Goal: Task Accomplishment & Management: Manage account settings

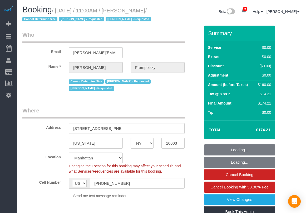
select select "NY"
select select "number:59"
select select "number:72"
select select "number:15"
select select "number:7"
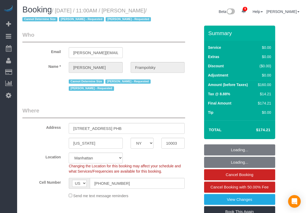
select select "string:stripe-pm_1QjVlC4VGloSiKo7wAOhglht"
select select "1"
select select "spot1"
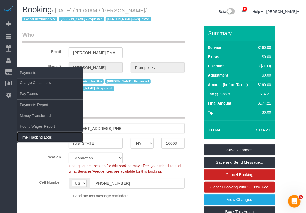
click at [31, 137] on link "Time Tracking Logs" at bounding box center [50, 137] width 66 height 11
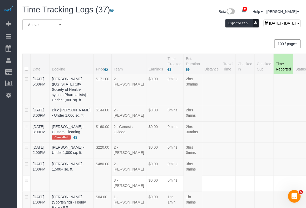
click at [145, 32] on div "All Active Archived [DATE] - [DATE] Export to CSV" at bounding box center [161, 26] width 287 height 15
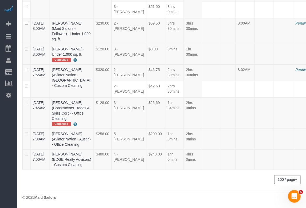
drag, startPoint x: 32, startPoint y: 104, endPoint x: 75, endPoint y: 110, distance: 43.7
copy tr "09/01/2025 8:30AM Sri Narasimhan"
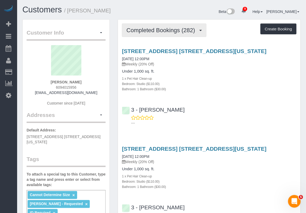
click at [150, 34] on button "Completed Bookings (282)" at bounding box center [164, 29] width 85 height 13
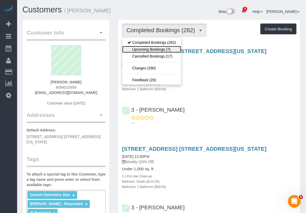
click at [148, 51] on link "Upcoming Bookings (7)" at bounding box center [151, 49] width 59 height 7
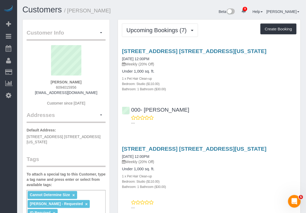
click at [288, 82] on div "Bedroom: Studio ($110.00)" at bounding box center [209, 83] width 175 height 5
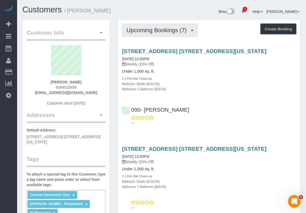
click at [156, 33] on button "Upcoming Bookings (7)" at bounding box center [160, 29] width 76 height 13
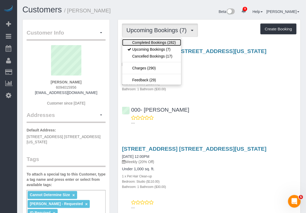
click at [154, 42] on link "Completed Bookings (282)" at bounding box center [151, 42] width 59 height 7
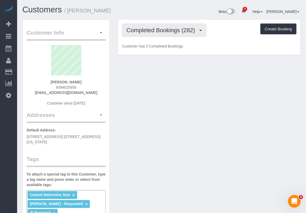
click at [176, 29] on span "Completed Bookings (282)" at bounding box center [162, 30] width 71 height 7
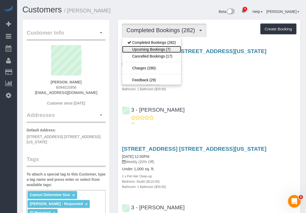
click at [161, 49] on link "Upcoming Bookings (7)" at bounding box center [151, 49] width 59 height 7
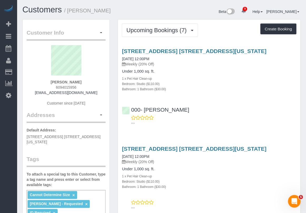
click at [285, 113] on div "000- Donna Mercado ---" at bounding box center [209, 114] width 183 height 24
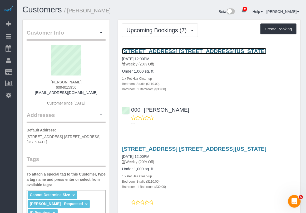
click at [154, 52] on link "1320 York Ave, Apt. 28u, New York, NY 10021" at bounding box center [194, 51] width 145 height 6
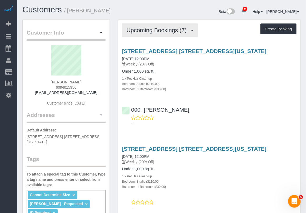
click at [170, 33] on button "Upcoming Bookings (7)" at bounding box center [160, 29] width 76 height 13
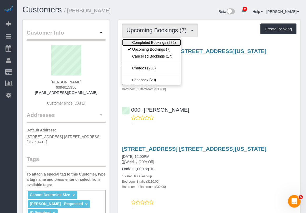
click at [162, 42] on link "Completed Bookings (282)" at bounding box center [151, 42] width 59 height 7
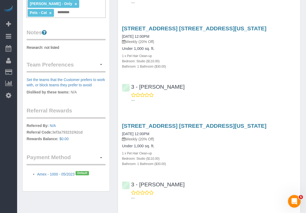
scroll to position [66, 0]
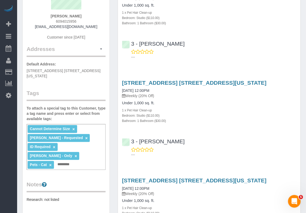
click at [274, 126] on div "1320 York Ave, Apt. 28u, New York, NY 10021 03/04/2025 12:00PM Weekly (20% Off)…" at bounding box center [209, 117] width 183 height 84
click at [289, 115] on div "Bedroom: Studio ($110.00)" at bounding box center [209, 115] width 175 height 5
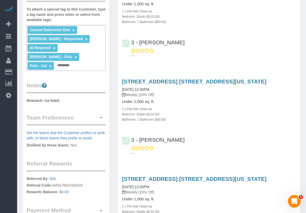
scroll to position [0, 0]
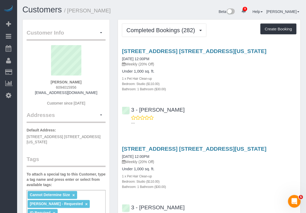
click at [283, 78] on div "1 x Pet Hair Clean-up" at bounding box center [209, 78] width 175 height 5
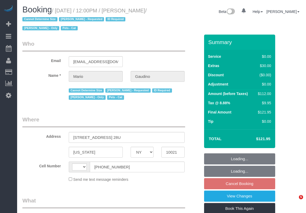
select select "NY"
select select "object:443"
select select "number:89"
select select "number:90"
select select "number:14"
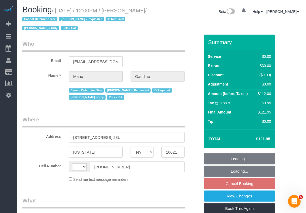
select select "number:6"
select select "number:21"
select select "string:US"
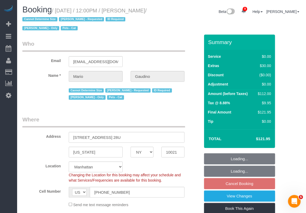
select select "string:stripe-pm_1ISkH94VGloSiKo7AF4Ezd1W"
select select "spot4"
select select "object:1410"
drag, startPoint x: 55, startPoint y: 8, endPoint x: 43, endPoint y: 18, distance: 16.1
click at [43, 18] on small "/ September 02, 2025 / 12:00PM / Mario Gaudino / Cannot Determine Size Emily Sm…" at bounding box center [84, 20] width 124 height 24
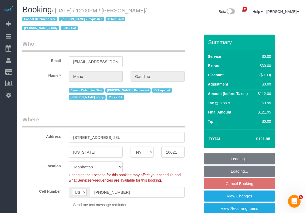
copy small "September 02, 2025 / 12:00PM / Mario Gaudino"
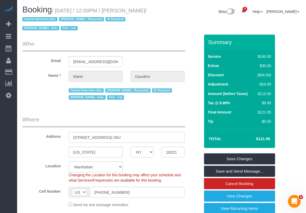
click at [164, 203] on div "Send me text message reminders" at bounding box center [127, 204] width 124 height 6
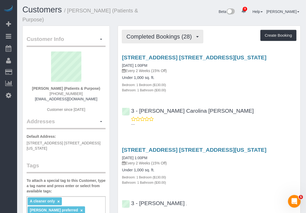
click at [171, 38] on span "Completed Bookings (28)" at bounding box center [161, 36] width 68 height 7
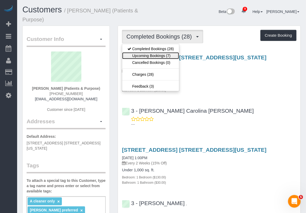
click at [162, 56] on link "Upcoming Bookings (7)" at bounding box center [150, 55] width 57 height 7
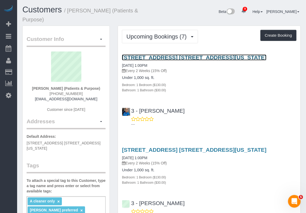
click at [153, 57] on link "300 East 57th Street, Apt. 12c, New York, NY 10022" at bounding box center [194, 57] width 145 height 6
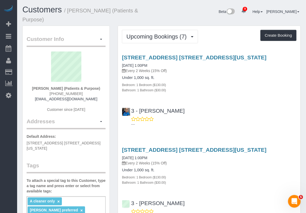
click at [292, 21] on div "Customers / Audrey Zamichow (Patients & Purpose) Beta 9 Your Notifications You …" at bounding box center [161, 15] width 287 height 20
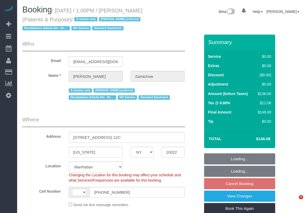
select select "NY"
select select "object:445"
select select "string:stripe-pm_1QChMk4VGloSiKo73YhVfFtE"
select select "string:US"
select select "number:89"
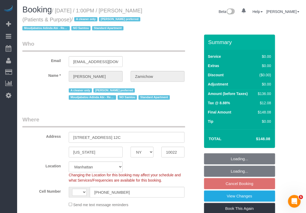
select select "number:90"
select select "number:15"
select select "number:7"
select select "1"
select select "spot5"
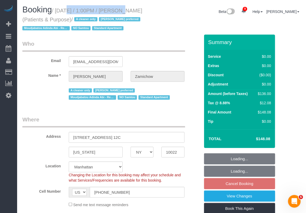
select select "object:1372"
select select "1"
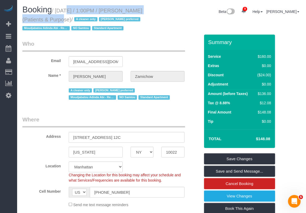
drag, startPoint x: 57, startPoint y: 10, endPoint x: 45, endPoint y: 19, distance: 15.0
click at [45, 19] on small "/ September 02, 2025 / 1:00PM / Audrey Zamichow (Patients & Purpose) / A cleane…" at bounding box center [82, 20] width 120 height 24
copy small "September 02, 2025 / 1:00PM / Audrey Zamichow"
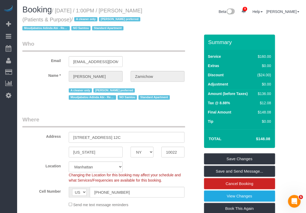
drag, startPoint x: 283, startPoint y: 65, endPoint x: 286, endPoint y: 65, distance: 3.4
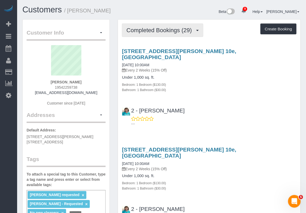
click at [165, 31] on span "Completed Bookings (29)" at bounding box center [161, 30] width 68 height 7
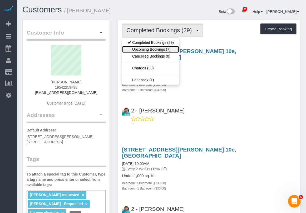
click at [162, 48] on link "Upcoming Bookings (7)" at bounding box center [150, 49] width 57 height 7
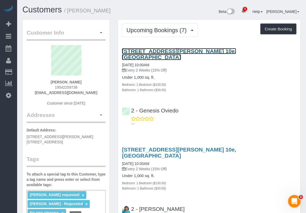
click at [141, 49] on link "[STREET_ADDRESS][PERSON_NAME] 10e, [GEOGRAPHIC_DATA]" at bounding box center [179, 54] width 114 height 12
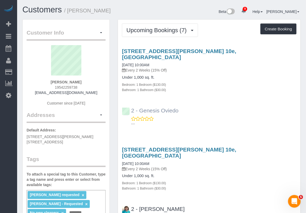
drag, startPoint x: 186, startPoint y: 103, endPoint x: 141, endPoint y: 104, distance: 45.1
click at [141, 104] on div "2 - Genesis Oviedo ---" at bounding box center [209, 115] width 183 height 24
copy link "Genesis Oviedo"
click at [288, 91] on div "215 Adams Street Apt. 10e, Brooklyn, NY 11201 09/02/2025 10:00AM Every 2 Weeks …" at bounding box center [209, 86] width 183 height 85
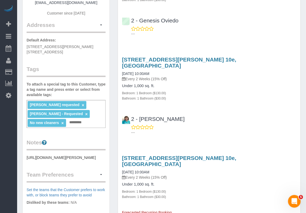
scroll to position [99, 0]
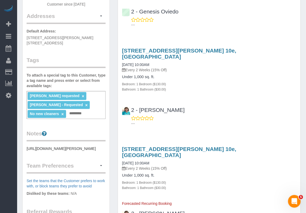
click at [284, 43] on div "215 Adams Street Apt. 10e, Brooklyn, NY 11201 09/16/2025 10:00AM Every 2 Weeks …" at bounding box center [209, 85] width 183 height 85
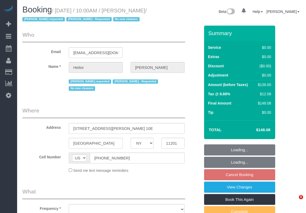
select select "NY"
select select "number:89"
select select "number:90"
select select "number:15"
select select "number:5"
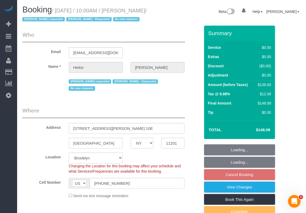
select select "object:881"
select select "string:stripe-pm_1PWhey4VGloSiKo7qzyUrVVp"
select select "1"
select select "spot2"
select select "1"
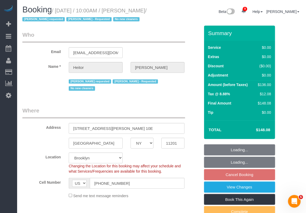
select select "object:1401"
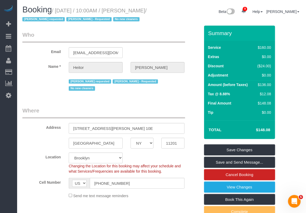
drag, startPoint x: 57, startPoint y: 9, endPoint x: 40, endPoint y: 19, distance: 19.4
click at [40, 19] on small "/ September 02, 2025 / 10:00AM / Heitor Santos / Dayanira Perez requested Hilda…" at bounding box center [84, 15] width 124 height 15
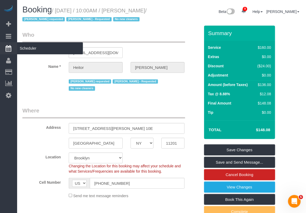
copy small "September 02, 2025 / 10:00AM / Heitor Santos"
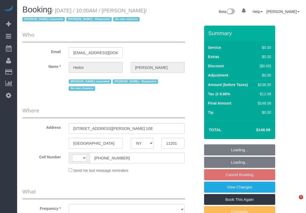
select select "NY"
select select "number:89"
select select "number:90"
select select "number:15"
select select "number:5"
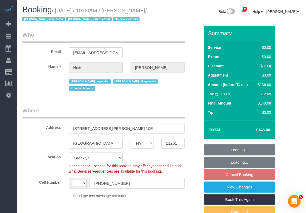
select select "string:US"
select select "string:stripe-pm_1PWhey4VGloSiKo7qzyUrVVp"
select select "object:881"
select select "1"
select select "spot2"
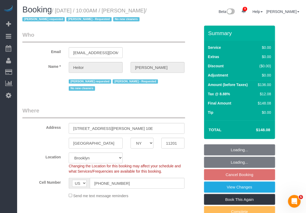
select select "object:1401"
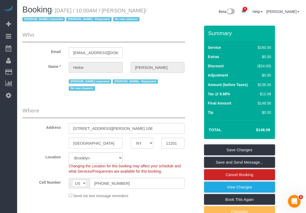
drag, startPoint x: 291, startPoint y: 72, endPoint x: 285, endPoint y: 64, distance: 9.8
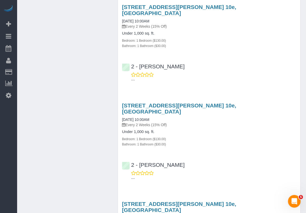
scroll to position [1220, 0]
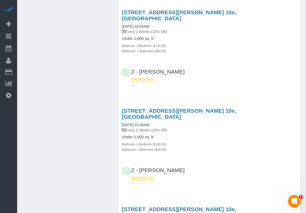
click at [285, 103] on div "[STREET_ADDRESS][PERSON_NAME] 10e, [GEOGRAPHIC_DATA] [DATE] 10:00AM Every 2 Wee…" at bounding box center [209, 145] width 183 height 85
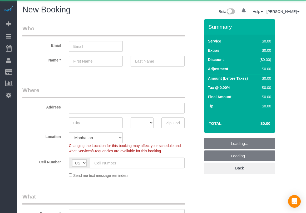
select select "number:89"
select select "number:90"
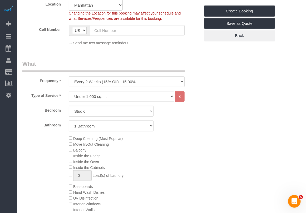
scroll to position [132, 0]
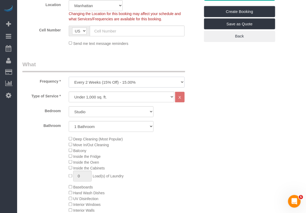
click at [140, 81] on select "One Time Weekly (20% Off) - 20.00% Every 2 Weeks (15% Off) - 15.00% Every 4 Wee…" at bounding box center [127, 82] width 116 height 11
select select "object:1342"
click at [69, 77] on select "One Time Weekly (20% Off) - 20.00% Every 2 Weeks (15% Off) - 15.00% Every 4 Wee…" at bounding box center [127, 82] width 116 height 11
click at [137, 95] on select "Under 1,000 sq. ft. 1,001 - 1,500 sq. ft. 1,500+ sq. ft. Custom Cleaning Office…" at bounding box center [122, 97] width 106 height 11
select select "213"
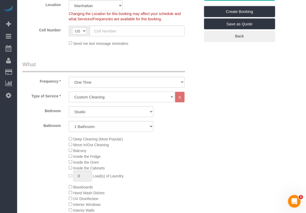
click at [69, 92] on select "Under 1,000 sq. ft. 1,001 - 1,500 sq. ft. 1,500+ sq. ft. Custom Cleaning Office…" at bounding box center [122, 97] width 106 height 11
select select "1"
select select "120"
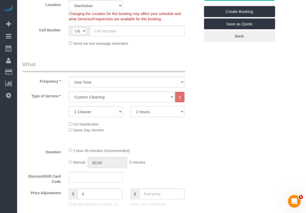
click at [162, 113] on select "2 Hours 2.5 Hours 3 Hours 3.5 Hours 4 Hours 4.5 Hours 5 Hours 5.5 Hours 6 Hours…" at bounding box center [158, 111] width 54 height 11
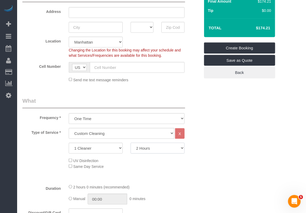
scroll to position [99, 0]
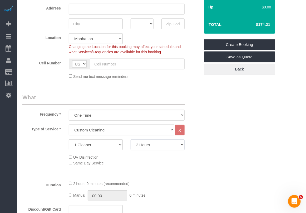
click at [178, 147] on select "2 Hours 2.5 Hours 3 Hours 3.5 Hours 4 Hours 4.5 Hours 5 Hours 5.5 Hours 6 Hours…" at bounding box center [158, 144] width 54 height 11
click at [131, 139] on select "2 Hours 2.5 Hours 3 Hours 3.5 Hours 4 Hours 4.5 Hours 5 Hours 5.5 Hours 6 Hours…" at bounding box center [158, 144] width 54 height 11
drag, startPoint x: 206, startPoint y: 141, endPoint x: 210, endPoint y: 139, distance: 3.5
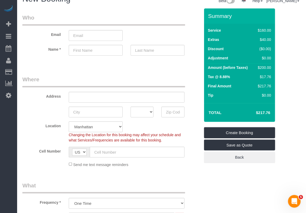
scroll to position [0, 0]
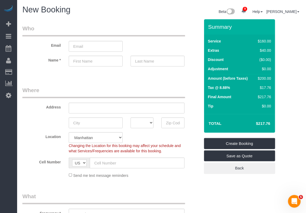
drag, startPoint x: 291, startPoint y: 88, endPoint x: 285, endPoint y: 78, distance: 11.3
click at [156, 199] on legend "What" at bounding box center [103, 198] width 163 height 12
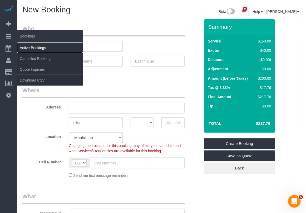
click at [24, 47] on link "Active Bookings" at bounding box center [50, 47] width 66 height 11
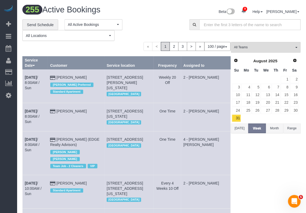
click at [244, 130] on button "Today" at bounding box center [239, 128] width 17 height 10
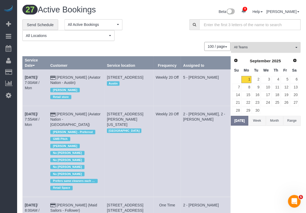
click at [276, 47] on span "All Teams" at bounding box center [264, 47] width 60 height 4
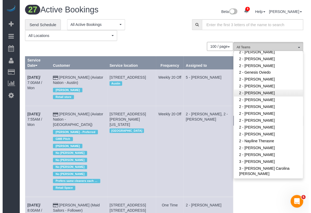
scroll to position [297, 0]
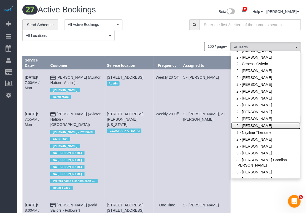
click at [264, 126] on link "2 - [PERSON_NAME]" at bounding box center [266, 125] width 69 height 7
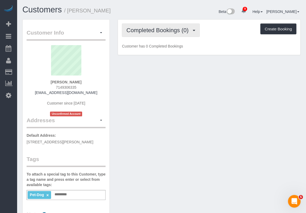
click at [162, 32] on span "Completed Bookings (0)" at bounding box center [159, 30] width 65 height 7
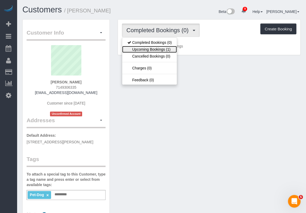
click at [156, 48] on link "Upcoming Bookings (1)" at bounding box center [149, 49] width 55 height 7
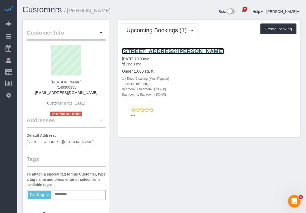
click at [162, 50] on link "111 Lawrence Street, Apt.15k, Brooklyn, NY 11201" at bounding box center [173, 51] width 102 height 6
click at [164, 52] on link "111 Lawrence Street, Apt.15k, Brooklyn, NY 11201" at bounding box center [173, 51] width 102 height 6
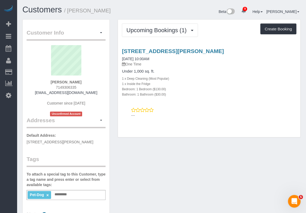
drag, startPoint x: 249, startPoint y: 205, endPoint x: 241, endPoint y: 189, distance: 18.4
click at [249, 205] on div "Customer Info Edit Contact Info Send Message Email Preferences Special Sales Ta…" at bounding box center [161, 201] width 287 height 365
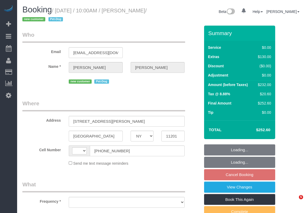
select select "NY"
select select "object:452"
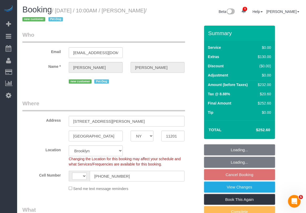
select select "string:[GEOGRAPHIC_DATA]"
select select "string:stripe-pm_1S02QL4VGloSiKo7KLPVd55P"
select select "spot3"
select select "1"
select select "number:57"
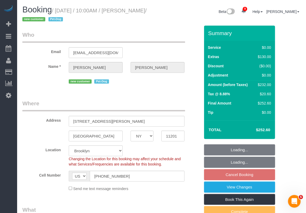
select select "number:75"
select select "number:13"
select select "number:7"
select select "object:1329"
select select "1"
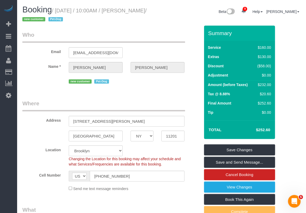
drag, startPoint x: 58, startPoint y: 11, endPoint x: 153, endPoint y: 13, distance: 95.0
click at [153, 13] on h1 "Booking / September 04, 2025 / 10:00AM / Joyce Kim / new customer Pet-Dog" at bounding box center [90, 14] width 136 height 18
copy small "September 04, 2025 / 10:00AM / Joyce"
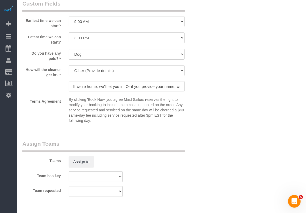
scroll to position [593, 0]
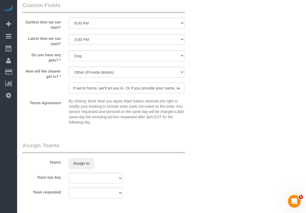
click at [156, 89] on input "If we're home, we'll let you in. Or if you provide your name, we can let the fr…" at bounding box center [127, 88] width 116 height 11
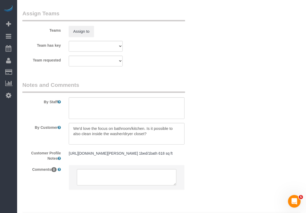
scroll to position [0, 0]
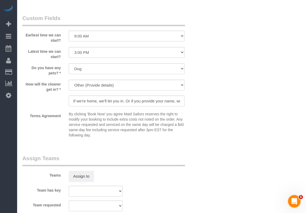
scroll to position [560, 0]
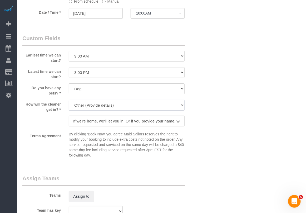
click at [171, 105] on select "We'll let you in. Doorman/Front Desk has the key. Other (Provide details)" at bounding box center [127, 105] width 116 height 11
click at [69, 100] on select "We'll let you in. Doorman/Front Desk has the key. Other (Provide details)" at bounding box center [127, 105] width 116 height 11
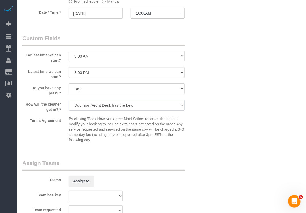
click at [171, 107] on select "We'll let you in. Doorman/Front Desk has the key. Other (Provide details)" at bounding box center [127, 105] width 116 height 11
select select "number:7"
click at [69, 100] on select "We'll let you in. Doorman/Front Desk has the key. Other (Provide details)" at bounding box center [127, 105] width 116 height 11
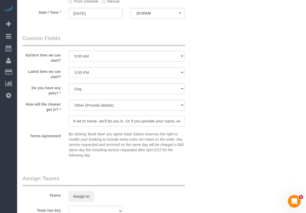
click at [161, 122] on input "If we're home, we'll let you in. Or if you provide your name, we can let the fr…" at bounding box center [127, 121] width 116 height 11
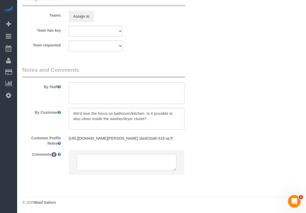
scroll to position [744, 0]
click at [136, 91] on textarea at bounding box center [127, 93] width 116 height 22
type textarea "Access Granted for "Maid Sailors""
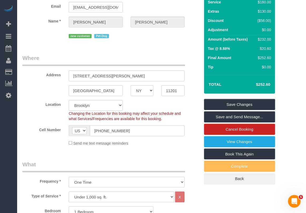
scroll to position [18, 0]
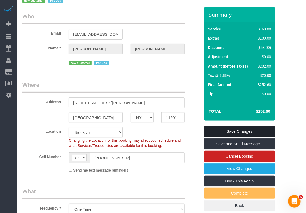
click at [243, 131] on link "Save Changes" at bounding box center [239, 131] width 71 height 11
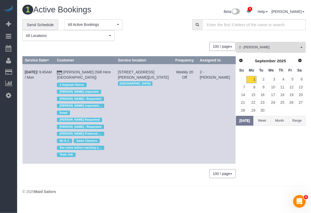
drag, startPoint x: 104, startPoint y: 169, endPoint x: 108, endPoint y: 166, distance: 4.9
click at [104, 169] on div "100 / page 10 / page 20 / page 30 / page 40 / page 50 / page 100 / page" at bounding box center [129, 173] width 214 height 9
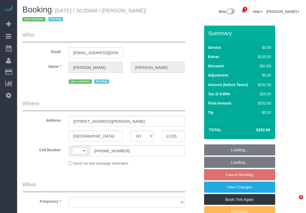
select select "NY"
select select "object:452"
select select "1"
select select "number:57"
select select "number:75"
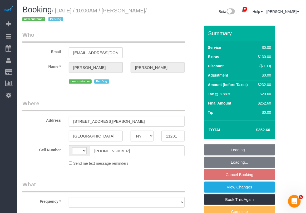
select select "number:13"
select select "number:7"
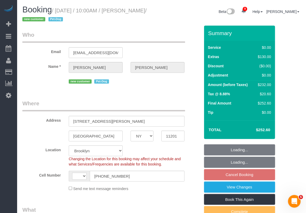
select select "object:706"
select select "string:[GEOGRAPHIC_DATA]"
select select "1"
select select "spot3"
select select "string:stripe-pm_1S02QL4VGloSiKo7KLPVd55P"
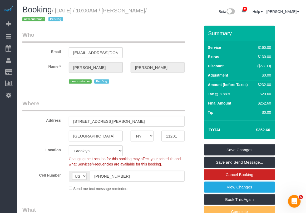
drag, startPoint x: 153, startPoint y: 188, endPoint x: 156, endPoint y: 184, distance: 4.9
click at [153, 188] on div "Send me text message reminders" at bounding box center [127, 188] width 124 height 6
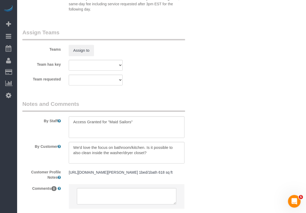
scroll to position [711, 0]
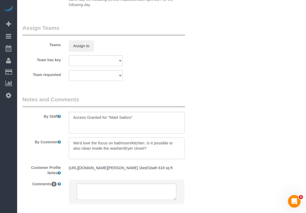
click at [72, 142] on textarea at bounding box center [127, 148] width 116 height 22
click at [77, 142] on textarea at bounding box center [127, 148] width 116 height 22
click at [113, 143] on textarea at bounding box center [127, 148] width 116 height 22
click at [156, 145] on textarea at bounding box center [127, 148] width 116 height 22
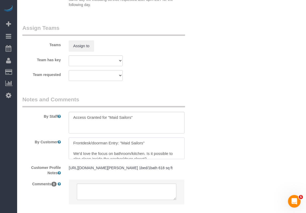
click at [119, 143] on textarea at bounding box center [127, 148] width 116 height 22
type textarea "Frontdesk/doorman Entry: let them know you're from "Maid Sailors" We'd love the…"
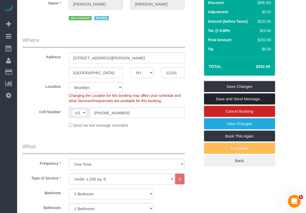
scroll to position [51, 0]
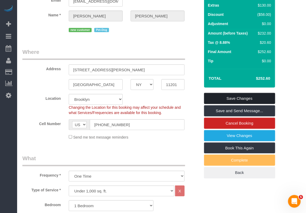
click at [233, 95] on link "Save Changes" at bounding box center [239, 98] width 71 height 11
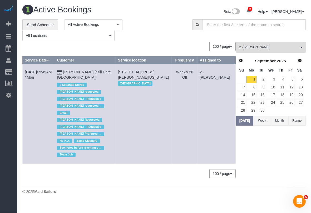
click at [306, 39] on div "**********" at bounding box center [164, 30] width 292 height 22
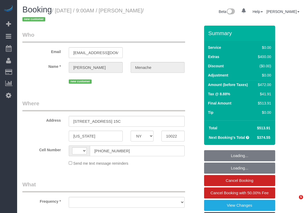
select select "NY"
select select "object:471"
select select "number:56"
select select "number:70"
select select "number:15"
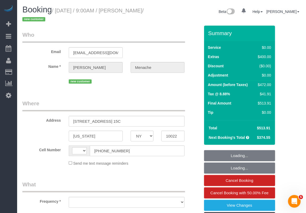
select select "number:5"
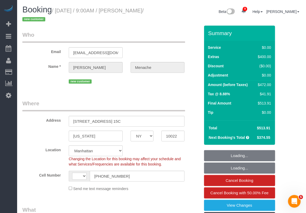
select select "string:[GEOGRAPHIC_DATA]"
select select "2"
select select "spot1"
select select "object:1377"
select select "string:stripe-pm_1S14GQ4VGloSiKo7FtdT7e7N"
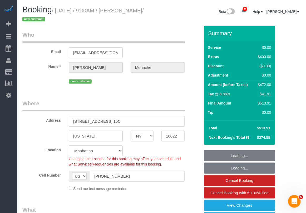
select select "2"
drag, startPoint x: 133, startPoint y: 11, endPoint x: 135, endPoint y: 15, distance: 4.6
click at [135, 15] on h1 "Booking / [DATE] / 9:00AM / [PERSON_NAME] / new customer" at bounding box center [90, 14] width 136 height 18
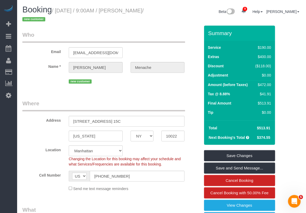
drag, startPoint x: 133, startPoint y: 11, endPoint x: 44, endPoint y: 18, distance: 89.4
click at [44, 18] on small "/ [DATE] / 9:00AM / [PERSON_NAME] / new customer" at bounding box center [83, 15] width 122 height 15
copy small "[PERSON_NAME]"
drag, startPoint x: 296, startPoint y: 68, endPoint x: 305, endPoint y: 63, distance: 10.5
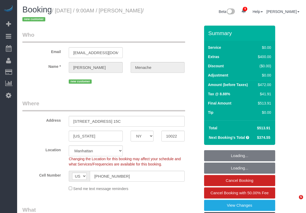
select select "NY"
select select "string:stripe-pm_1S14GQ4VGloSiKo7FtdT7e7N"
select select "number:56"
select select "number:70"
select select "number:15"
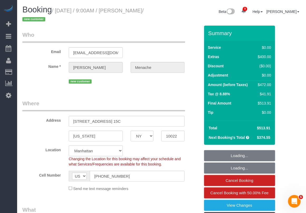
select select "number:5"
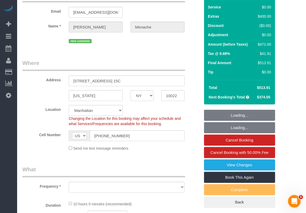
select select "object:867"
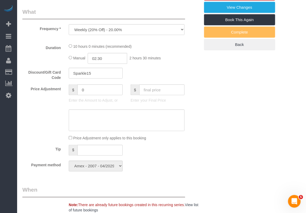
select select "2"
select select "spot1"
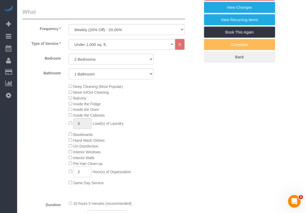
select select "object:1377"
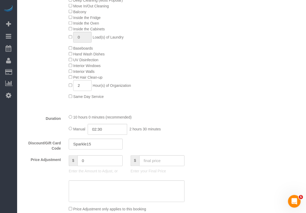
select select "2"
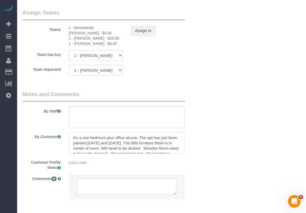
scroll to position [9, 0]
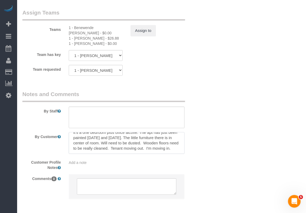
click at [182, 150] on textarea at bounding box center [127, 143] width 116 height 22
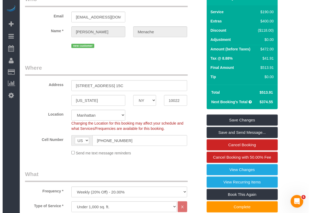
scroll to position [33, 0]
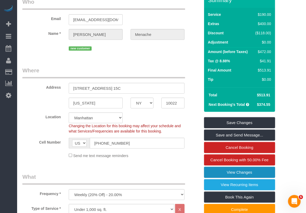
click at [227, 172] on link "View Changes" at bounding box center [239, 172] width 71 height 11
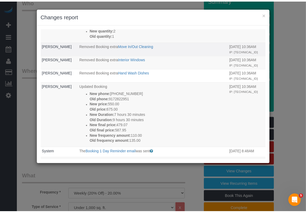
scroll to position [356, 0]
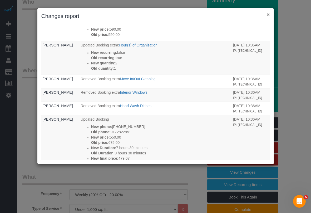
click at [268, 13] on button "×" at bounding box center [268, 15] width 3 height 6
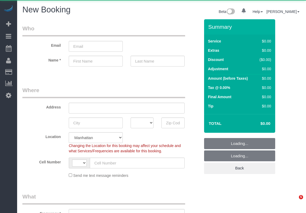
select select "number:89"
select select "number:90"
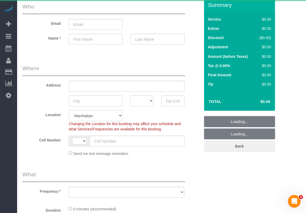
select select "string:[GEOGRAPHIC_DATA]"
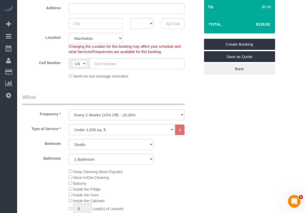
scroll to position [99, 0]
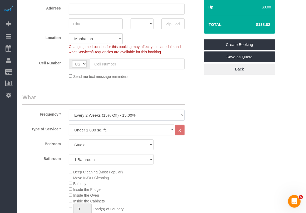
click at [140, 116] on select "One Time Weekly (20% Off) - 20.00% Every 2 Weeks (15% Off) - 15.00% Every 4 Wee…" at bounding box center [127, 115] width 116 height 11
select select "object:1279"
click at [69, 110] on select "One Time Weekly (20% Off) - 20.00% Every 2 Weeks (15% Off) - 15.00% Every 4 Wee…" at bounding box center [127, 115] width 116 height 11
click at [125, 132] on select "Under 1,000 sq. ft. 1,001 - 1,500 sq. ft. 1,500+ sq. ft. Custom Cleaning Office…" at bounding box center [122, 129] width 106 height 11
select select "213"
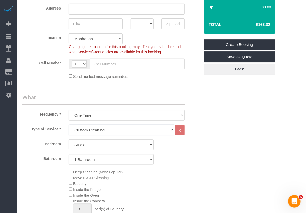
click at [69, 124] on select "Under 1,000 sq. ft. 1,001 - 1,500 sq. ft. 1,500+ sq. ft. Custom Cleaning Office…" at bounding box center [122, 129] width 106 height 11
select select "1"
select select "120"
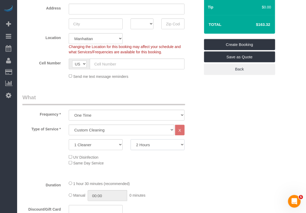
click at [137, 142] on select "2 Hours 2.5 Hours 3 Hours 3.5 Hours 4 Hours 4.5 Hours 5 Hours 5.5 Hours 6 Hours…" at bounding box center [158, 144] width 54 height 11
drag, startPoint x: 147, startPoint y: 162, endPoint x: 142, endPoint y: 162, distance: 4.2
click at [147, 162] on div "UV Disinfection Same Day Service" at bounding box center [134, 160] width 139 height 12
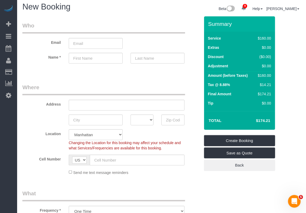
scroll to position [0, 0]
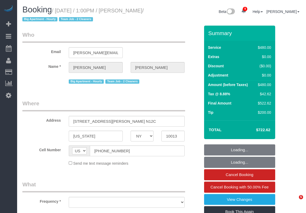
select select "NY"
select select "object:5417"
select select "string:stripe-pm_1Rilyw4VGloSiKo7mbP2uOmn"
select select "180"
select select "number:60"
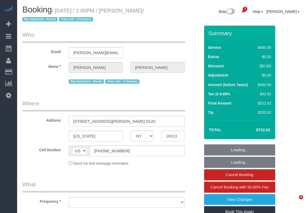
select select "number:79"
select select "number:13"
select select "number:6"
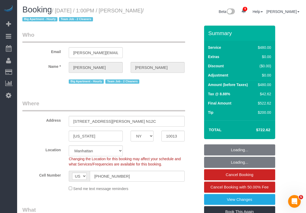
select select "object:6057"
select select "spot1"
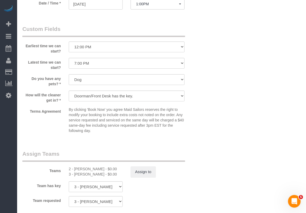
scroll to position [461, 0]
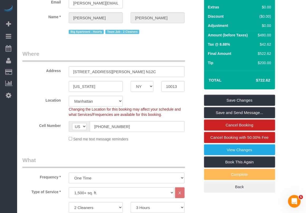
scroll to position [0, 0]
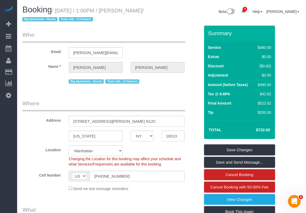
click at [183, 37] on legend "Who" at bounding box center [103, 37] width 163 height 12
click at [184, 207] on legend "What" at bounding box center [103, 212] width 163 height 12
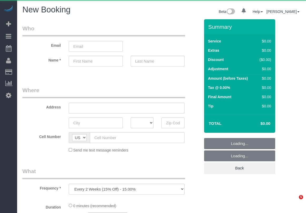
select select "number:89"
select select "number:90"
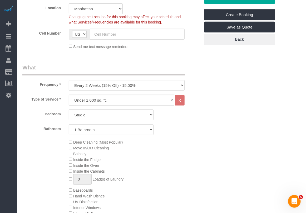
scroll to position [132, 0]
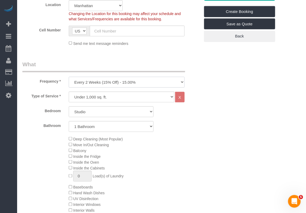
click at [106, 84] on select "One Time Weekly (20% Off) - 20.00% Every 2 Weeks (15% Off) - 15.00% Every 4 Wee…" at bounding box center [127, 82] width 116 height 11
drag, startPoint x: 92, startPoint y: 81, endPoint x: 95, endPoint y: 82, distance: 3.7
click at [92, 81] on select "One Time Weekly (20% Off) - 20.00% Every 2 Weeks (15% Off) - 15.00% Every 4 Wee…" at bounding box center [127, 82] width 116 height 11
select select "object:1306"
click at [69, 77] on select "One Time Weekly (20% Off) - 20.00% Every 2 Weeks (15% Off) - 15.00% Every 4 Wee…" at bounding box center [127, 82] width 116 height 11
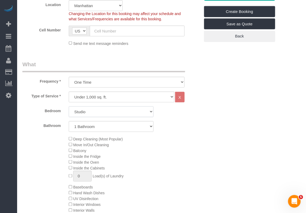
drag, startPoint x: 99, startPoint y: 113, endPoint x: 102, endPoint y: 114, distance: 3.2
click at [99, 113] on select "Studio 1 Bedroom 2 Bedrooms 3 Bedrooms" at bounding box center [111, 111] width 85 height 11
click at [69, 106] on select "Studio 1 Bedroom 2 Bedrooms 3 Bedrooms" at bounding box center [111, 111] width 85 height 11
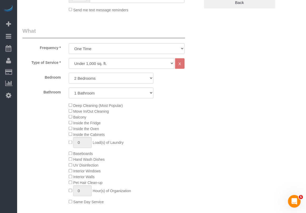
scroll to position [165, 0]
click at [182, 116] on div "Deep Cleaning (Most Popular) Move In/Out Cleaning Balcony Inside the Fridge Ins…" at bounding box center [134, 154] width 139 height 102
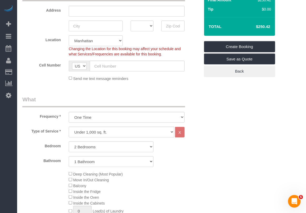
scroll to position [99, 0]
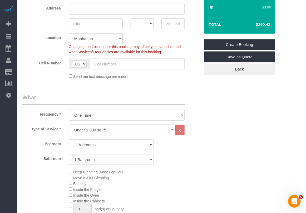
click at [98, 145] on select "Studio 1 Bedroom 2 Bedrooms 3 Bedrooms" at bounding box center [111, 144] width 85 height 11
select select "1"
click at [69, 139] on select "Studio 1 Bedroom 2 Bedrooms 3 Bedrooms" at bounding box center [111, 144] width 85 height 11
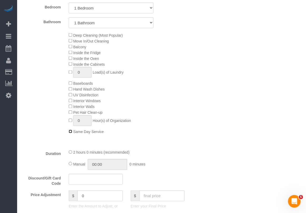
scroll to position [297, 0]
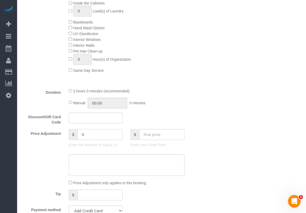
drag, startPoint x: 84, startPoint y: 136, endPoint x: 53, endPoint y: 135, distance: 30.9
click at [54, 135] on div "Price Adjustment $ 0 Enter the Amount to Adjust, or $ Enter your Final Price" at bounding box center [111, 139] width 186 height 21
type input "-20"
click at [211, 107] on div "Who Email Name * Where Address AK AL AR AZ CA CO CT DC DE FL GA HI IA ID IL IN …" at bounding box center [161, 162] width 279 height 878
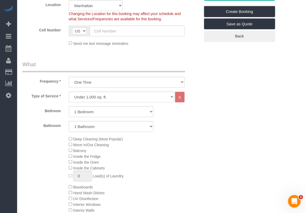
scroll to position [0, 0]
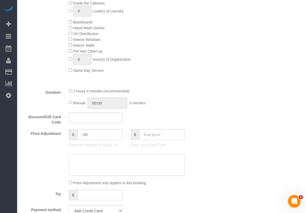
click at [94, 162] on textarea at bounding box center [127, 165] width 116 height 22
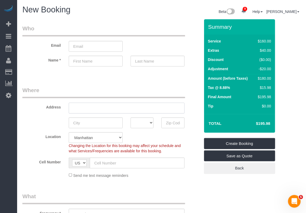
click at [93, 106] on input "text" at bounding box center [127, 108] width 116 height 11
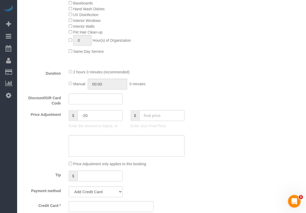
scroll to position [330, 0]
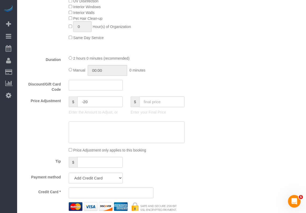
click at [89, 127] on textarea at bounding box center [127, 132] width 116 height 22
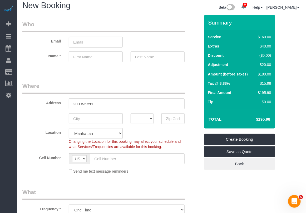
scroll to position [0, 0]
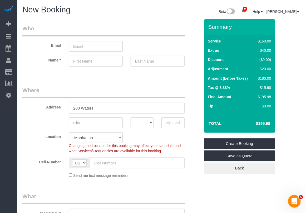
click at [106, 106] on input "200 Waters" at bounding box center [127, 108] width 116 height 11
click at [103, 107] on input "200 Waters" at bounding box center [127, 108] width 116 height 11
type input "200 Waters St Apt 2106"
drag, startPoint x: 199, startPoint y: 201, endPoint x: 184, endPoint y: 194, distance: 16.3
click at [199, 201] on div "Frequency * One Time Weekly (20% Off) - 20.00% Every 2 Weeks (15% Off) - 15.00%…" at bounding box center [111, 205] width 186 height 27
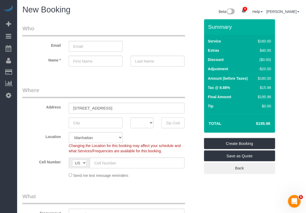
click at [169, 121] on input "text" at bounding box center [173, 122] width 23 height 11
paste input "10038"
type input "10038"
click at [93, 106] on input "200 Waters St Apt 2106" at bounding box center [127, 108] width 116 height 11
type input "200 Water St Apt 2106"
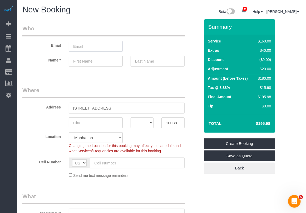
click at [90, 45] on input "email" at bounding box center [96, 46] width 54 height 11
type input "lmorrone1@yahoo.com"
click at [94, 60] on input "text" at bounding box center [96, 61] width 54 height 11
type input "Leo"
type input "Morrone"
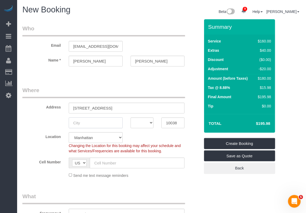
click at [108, 127] on input "text" at bounding box center [96, 122] width 54 height 11
type input "[US_STATE]"
click at [129, 160] on input "text" at bounding box center [137, 162] width 95 height 11
paste input "1 (914) 584-7836"
click at [97, 162] on input "1 (914) 584-7836" at bounding box center [137, 162] width 95 height 11
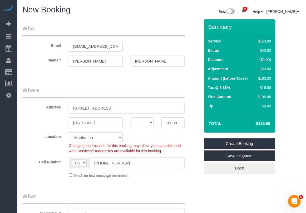
click at [98, 162] on input "1 (914) 584-7836" at bounding box center [137, 162] width 95 height 11
click at [100, 161] on input "1 (914) 584-7836" at bounding box center [137, 162] width 95 height 11
click at [98, 161] on input "1 (914) 584-7836" at bounding box center [137, 162] width 95 height 11
click at [98, 162] on input "1 (914) 584-7836" at bounding box center [137, 162] width 95 height 11
type input "(914) 584-7836"
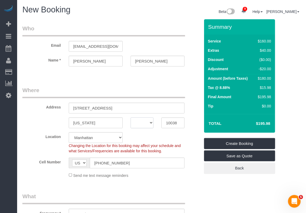
click at [148, 122] on select "AK AL AR AZ CA CO CT DC DE FL GA HI IA ID IL IN KS KY LA MA MD ME MI MN MO MS M…" at bounding box center [142, 122] width 23 height 11
select select "NY"
click at [131, 117] on select "AK AL AR AZ CA CO CT DC DE FL GA HI IA ID IL IN KS KY LA MA MD ME MI MN MO MS M…" at bounding box center [142, 122] width 23 height 11
drag, startPoint x: 72, startPoint y: 45, endPoint x: 117, endPoint y: 50, distance: 45.0
click at [117, 50] on input "lmorrone1@yahoo.com" at bounding box center [96, 46] width 54 height 11
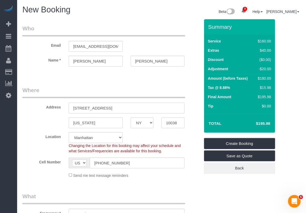
drag, startPoint x: 119, startPoint y: 107, endPoint x: 70, endPoint y: 107, distance: 48.8
click at [70, 107] on input "200 Water St Apt 2106" at bounding box center [127, 108] width 116 height 11
click at [170, 121] on input "10038" at bounding box center [173, 122] width 23 height 11
drag, startPoint x: 127, startPoint y: 160, endPoint x: 85, endPoint y: 163, distance: 42.6
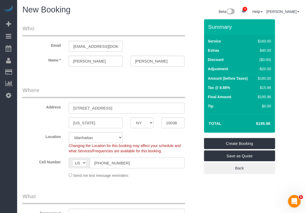
click at [85, 163] on div "AF AL DZ AD AO AI AQ AG AR AM AW AU AT AZ BS BH BD BB BY BE BZ BJ BM BT BO BA B…" at bounding box center [127, 162] width 116 height 11
click at [98, 47] on input "lmorrone1@yahoo.com" at bounding box center [96, 46] width 54 height 11
click at [195, 201] on div "Frequency * One Time Weekly (20% Off) - 20.00% Every 2 Weeks (15% Off) - 15.00%…" at bounding box center [111, 205] width 186 height 27
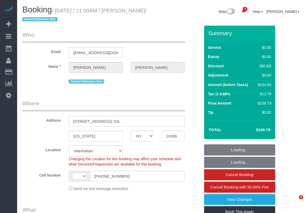
select select "NY"
select select "string:[GEOGRAPHIC_DATA]"
select select "object:711"
select select "1"
select select "spot1"
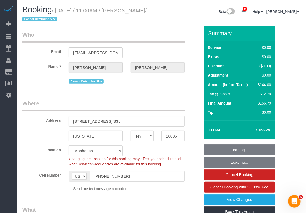
select select "number:89"
select select "number:90"
select select "number:15"
select select "number:6"
select select "object:967"
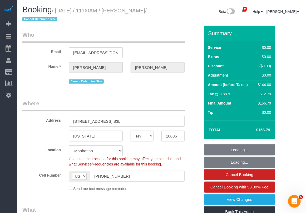
select select "string:stripe-pm_1Kqo7h4VGloSiKo7pXY69Drf"
select select "1"
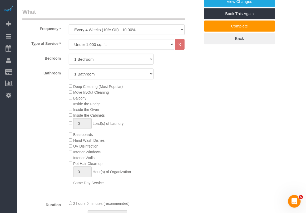
scroll to position [99, 0]
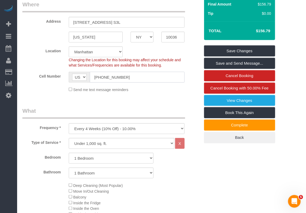
drag, startPoint x: 135, startPoint y: 77, endPoint x: 77, endPoint y: 76, distance: 57.5
click at [78, 76] on div "AF AL DZ AD AO AI AQ AG AR AM AW AU AT AZ BS BH BD BB BY BE BZ BJ BM BT BO BA B…" at bounding box center [127, 77] width 116 height 11
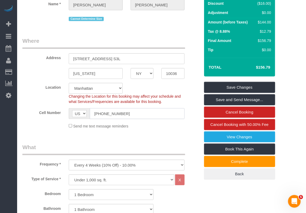
scroll to position [0, 0]
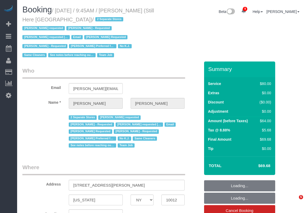
select select "NY"
select select "string:stripe-pm_1Oyz8t4VGloSiKo71skqOF54"
select select "number:89"
select select "number:90"
select select "number:15"
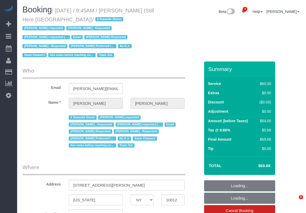
select select "number:5"
